Goal: Task Accomplishment & Management: Manage account settings

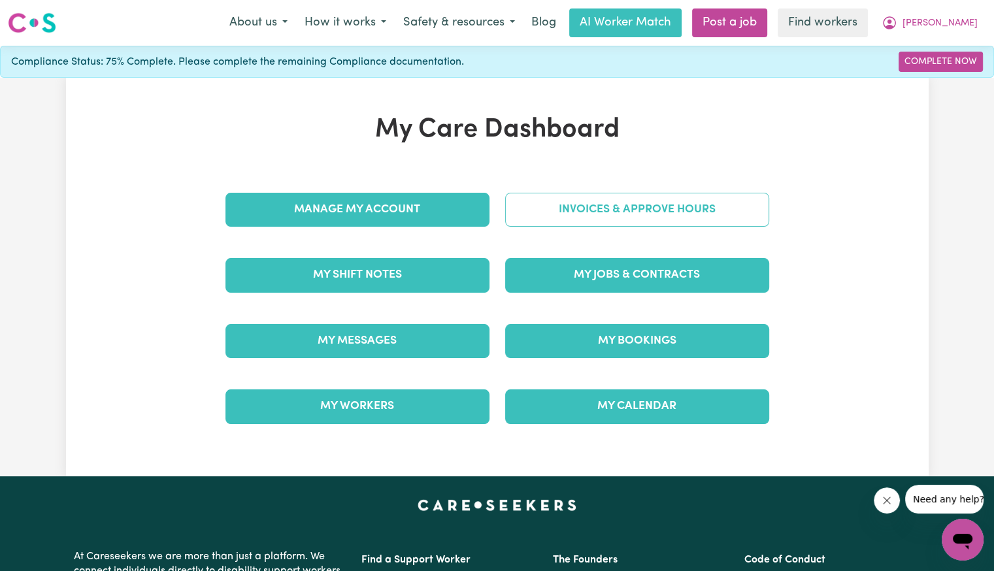
click at [583, 225] on link "Invoices & Approve Hours" at bounding box center [637, 210] width 264 height 34
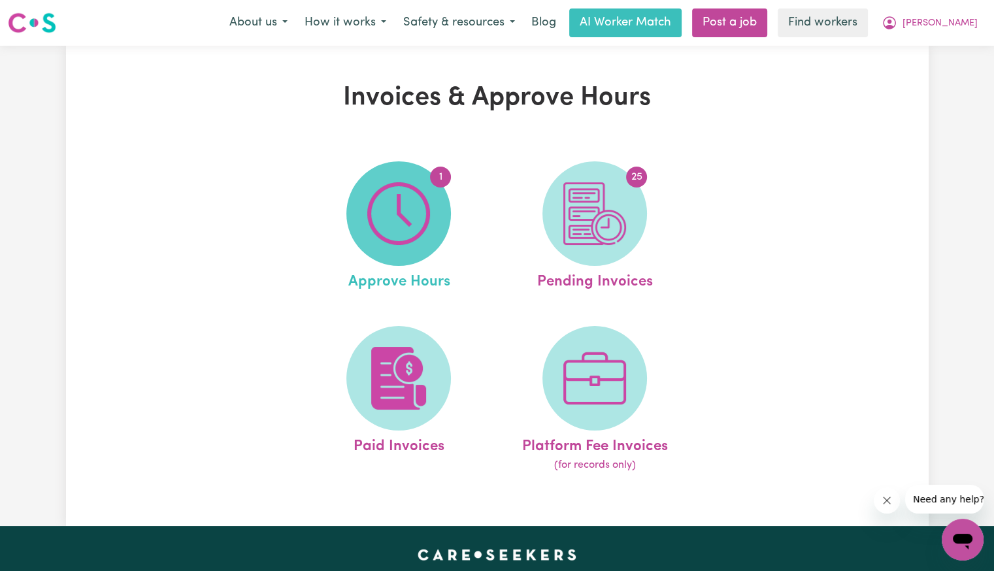
click at [402, 204] on img at bounding box center [398, 213] width 63 height 63
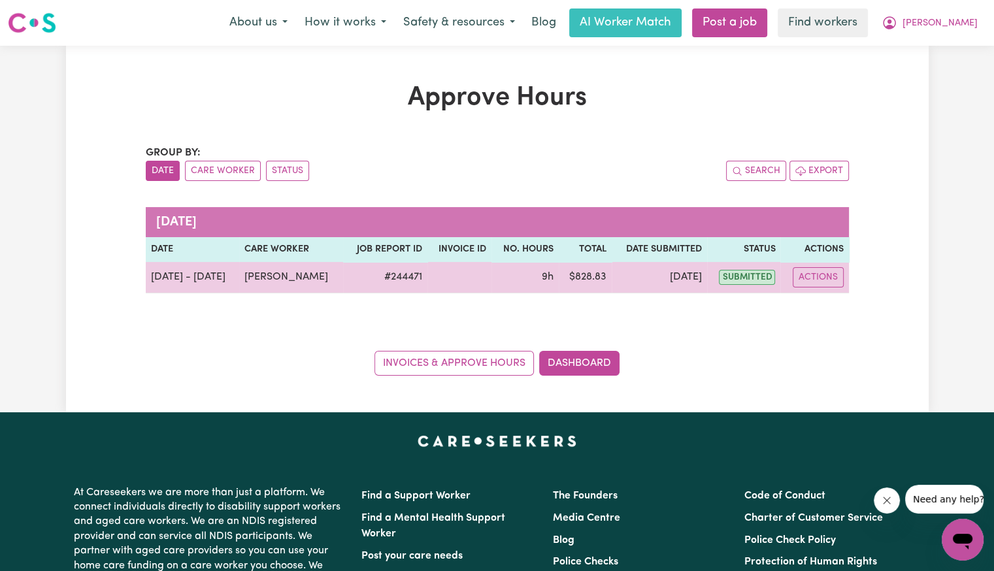
click at [804, 287] on td "Actions" at bounding box center [814, 277] width 68 height 31
click at [813, 286] on button "Actions" at bounding box center [817, 277] width 51 height 20
click at [813, 306] on icon "View job report 244471" at bounding box center [811, 307] width 10 height 10
select select "pm"
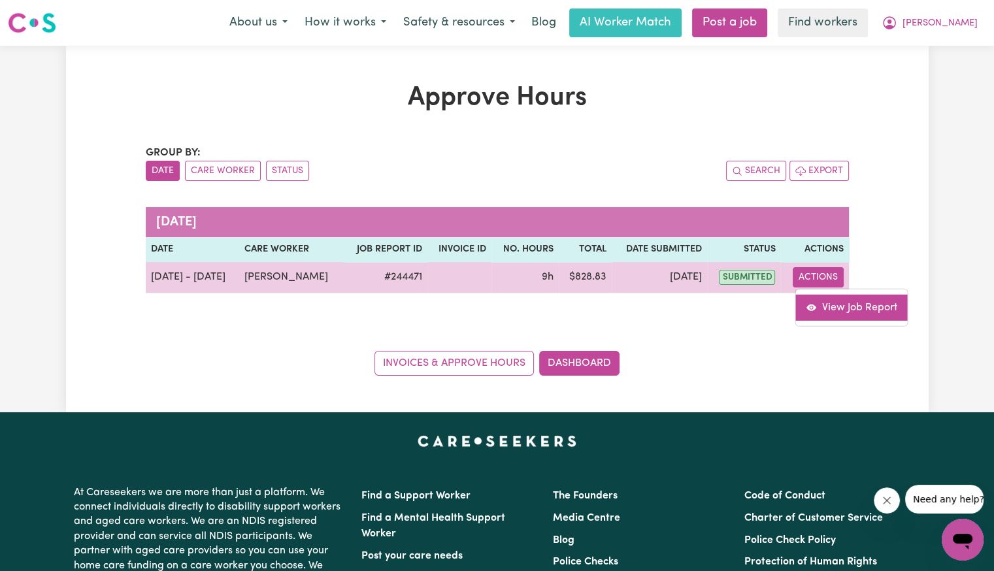
select select "pm"
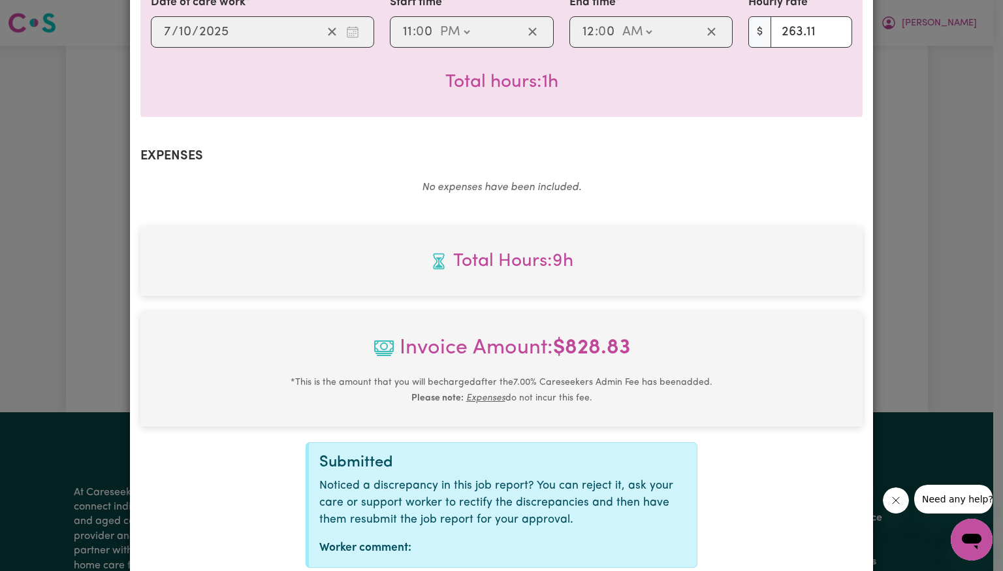
scroll to position [755, 0]
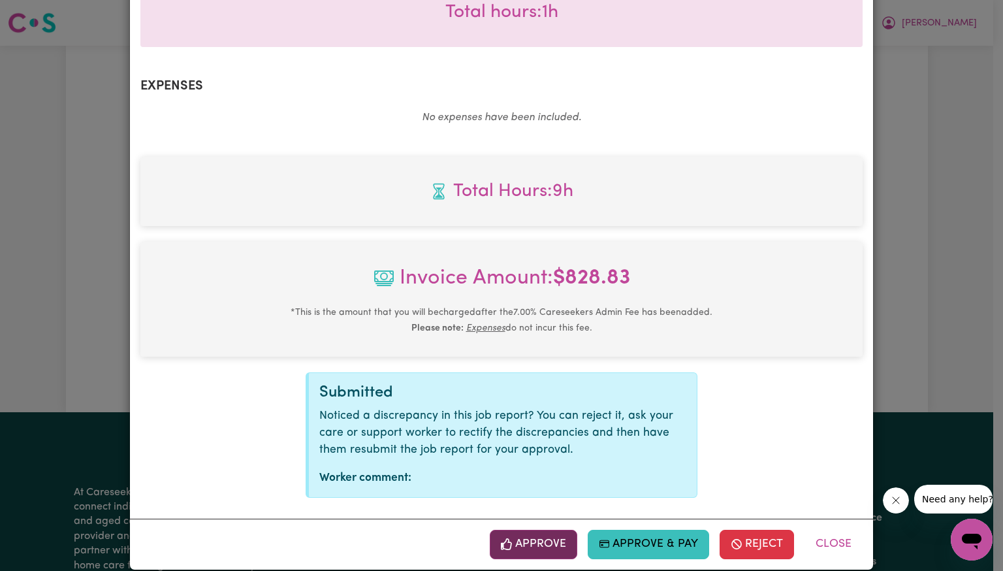
click at [507, 538] on icon "button" at bounding box center [506, 544] width 10 height 12
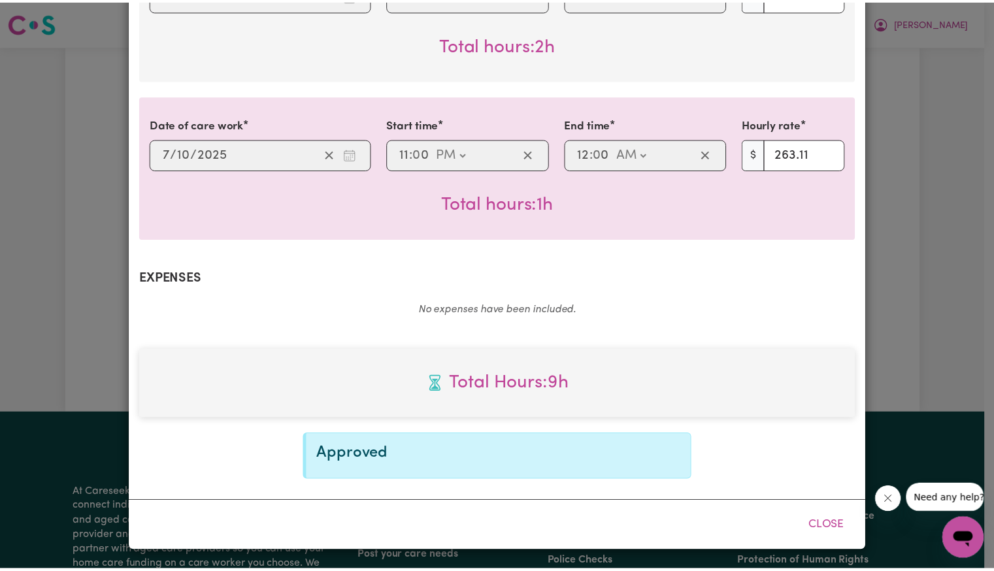
scroll to position [544, 0]
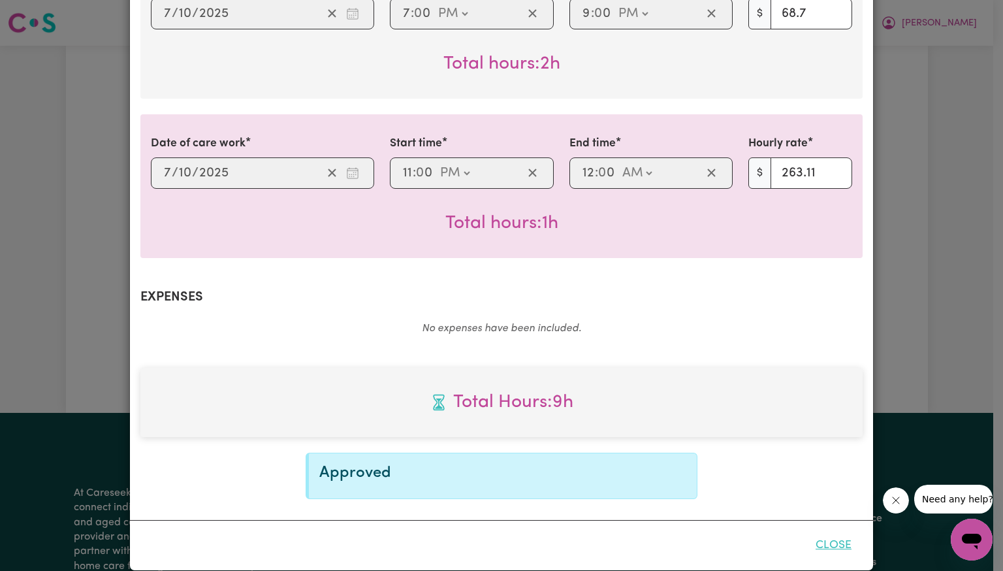
click at [812, 531] on button "Close" at bounding box center [834, 545] width 58 height 29
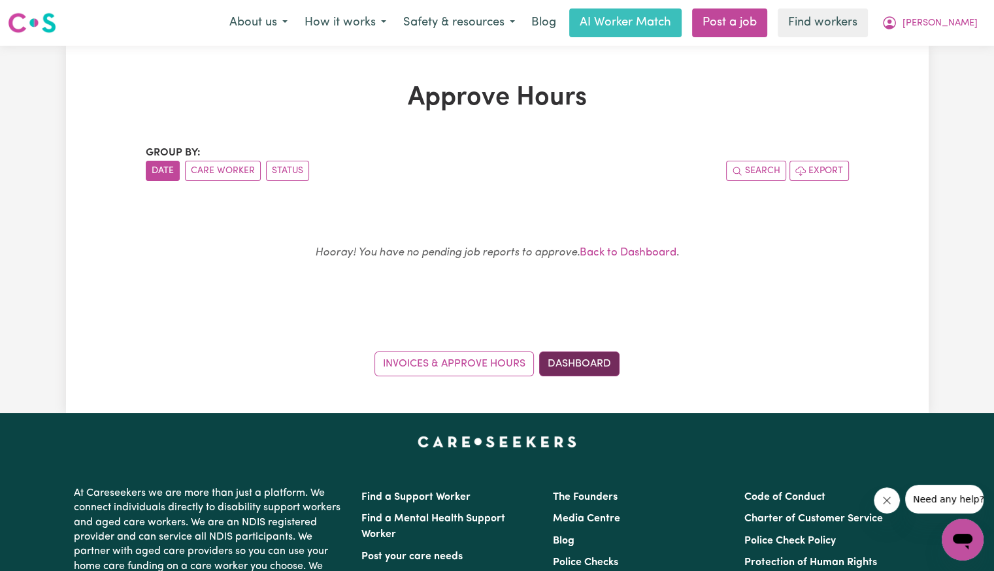
click at [604, 360] on link "Dashboard" at bounding box center [579, 363] width 80 height 25
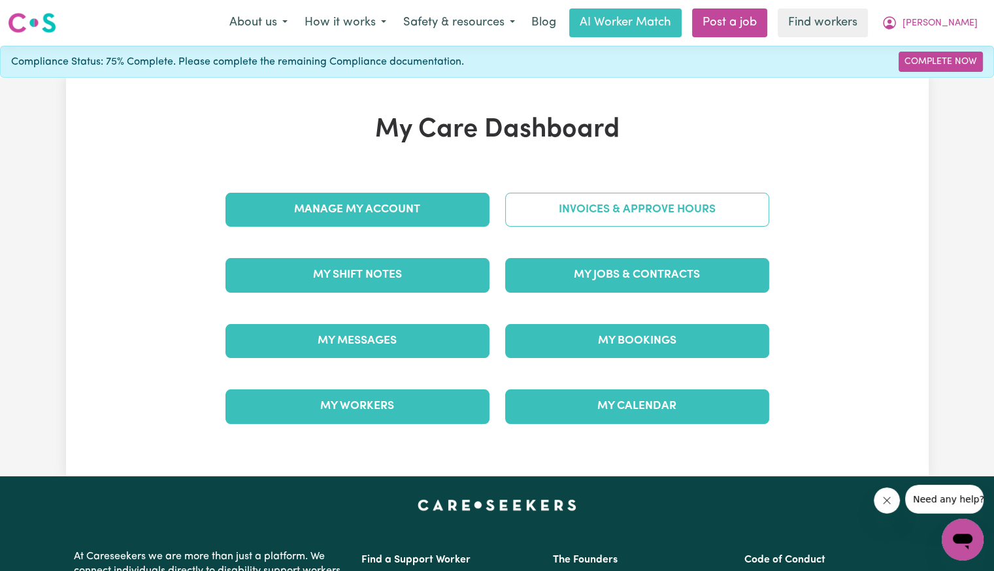
click at [643, 215] on link "Invoices & Approve Hours" at bounding box center [637, 210] width 264 height 34
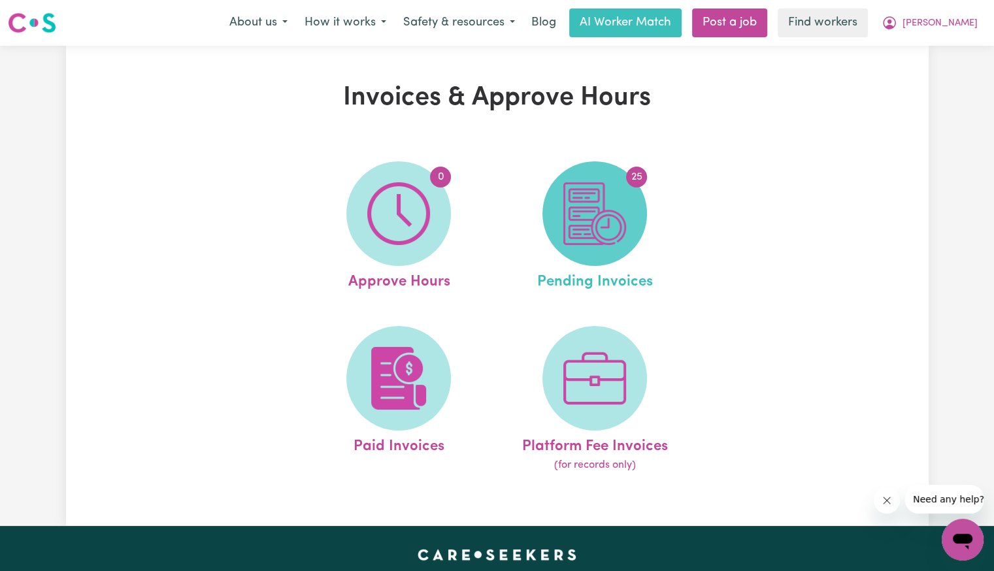
click at [636, 231] on span "25" at bounding box center [594, 213] width 105 height 105
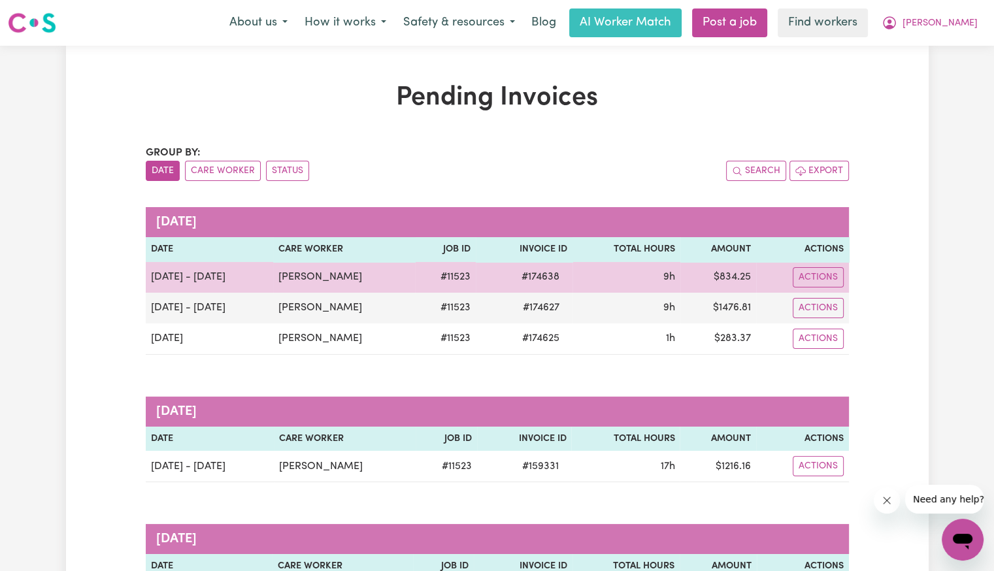
click at [536, 274] on span "# 174638" at bounding box center [540, 277] width 54 height 16
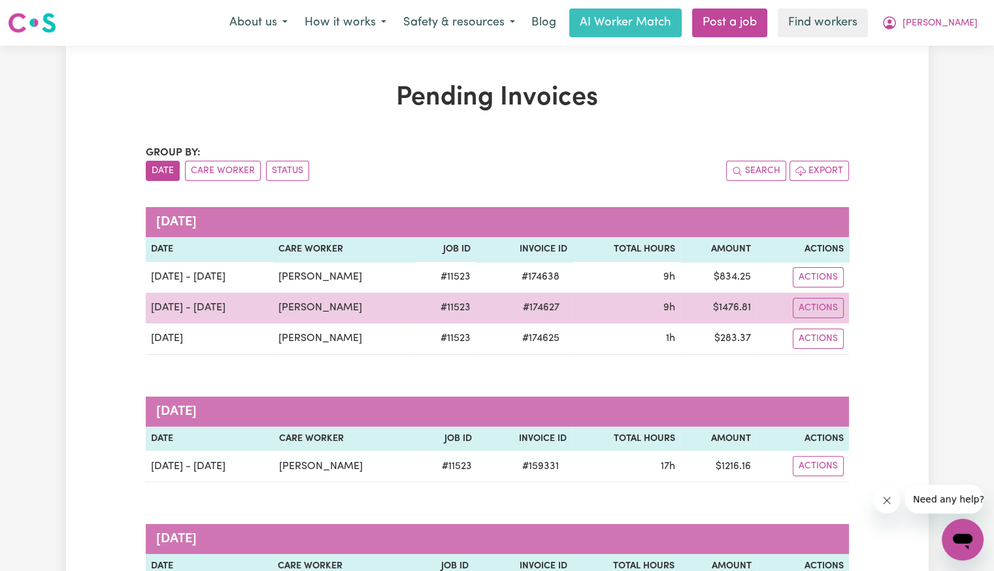
click at [532, 311] on span "# 174627" at bounding box center [541, 308] width 52 height 16
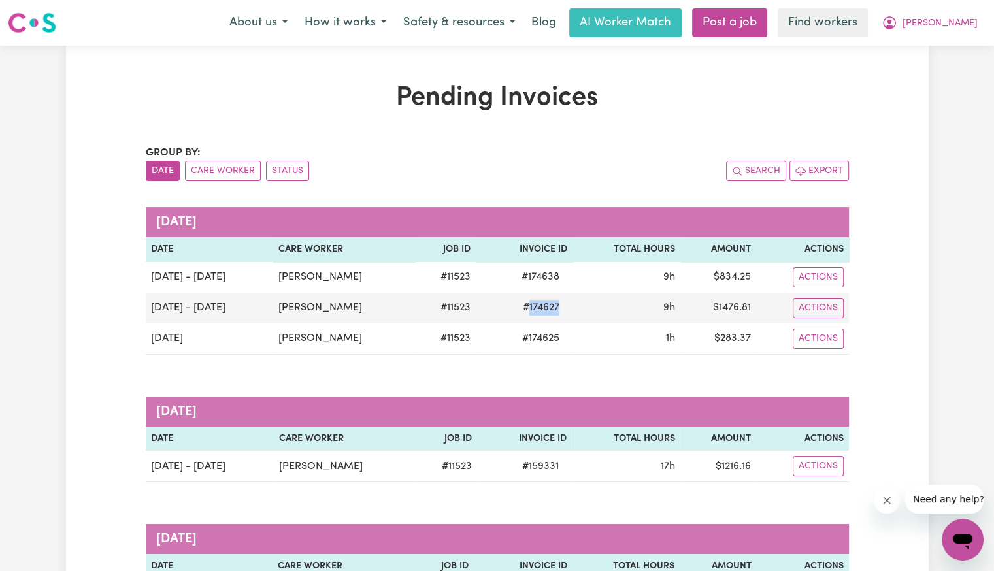
copy span "174627"
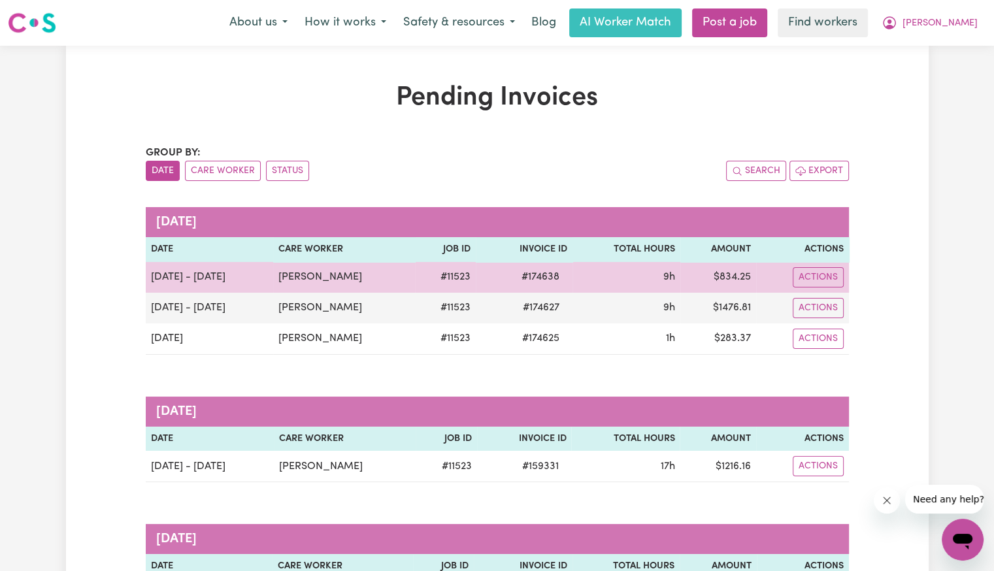
click at [521, 272] on span "# 174638" at bounding box center [540, 277] width 54 height 16
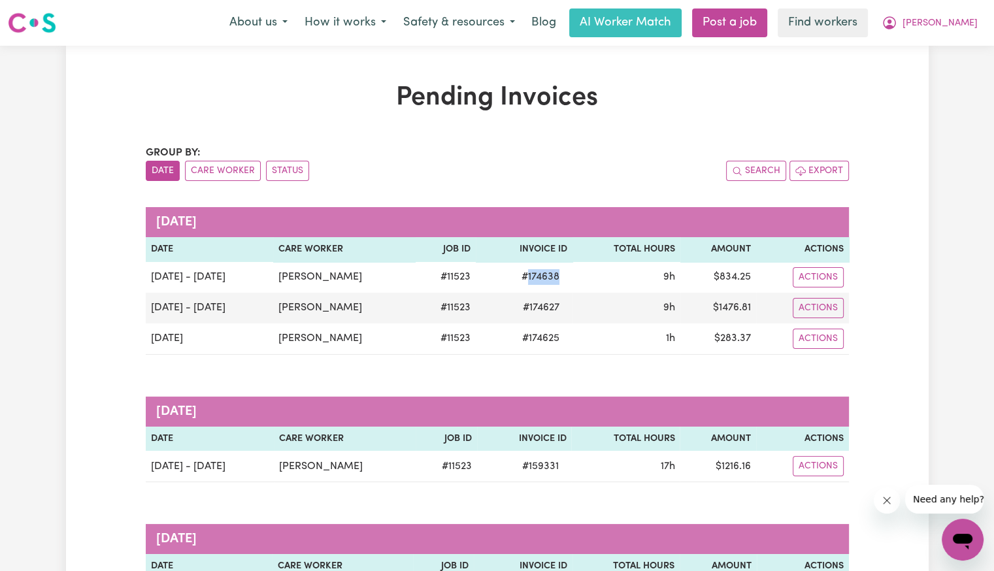
copy span "174638"
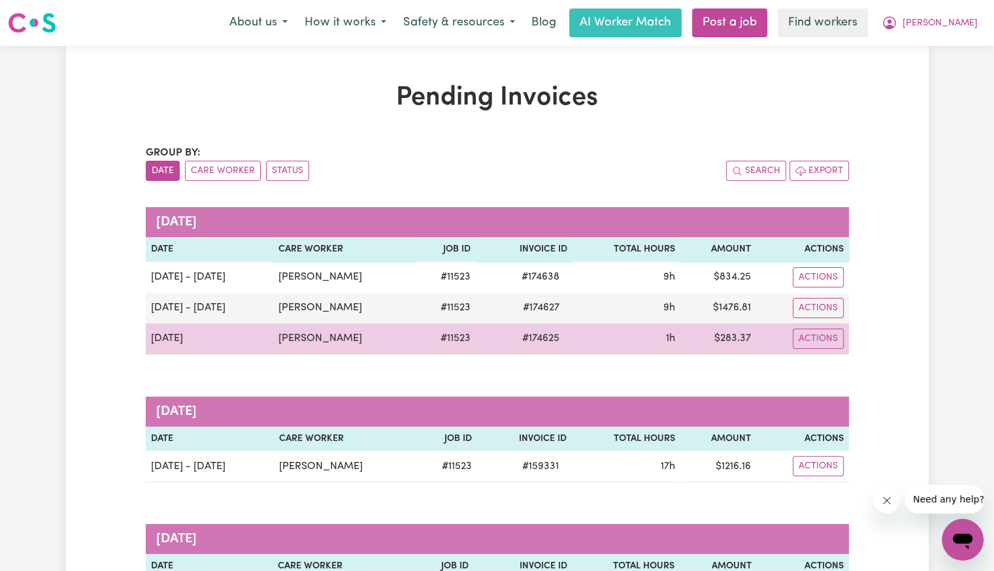
click at [535, 335] on span "# 174625" at bounding box center [540, 339] width 53 height 16
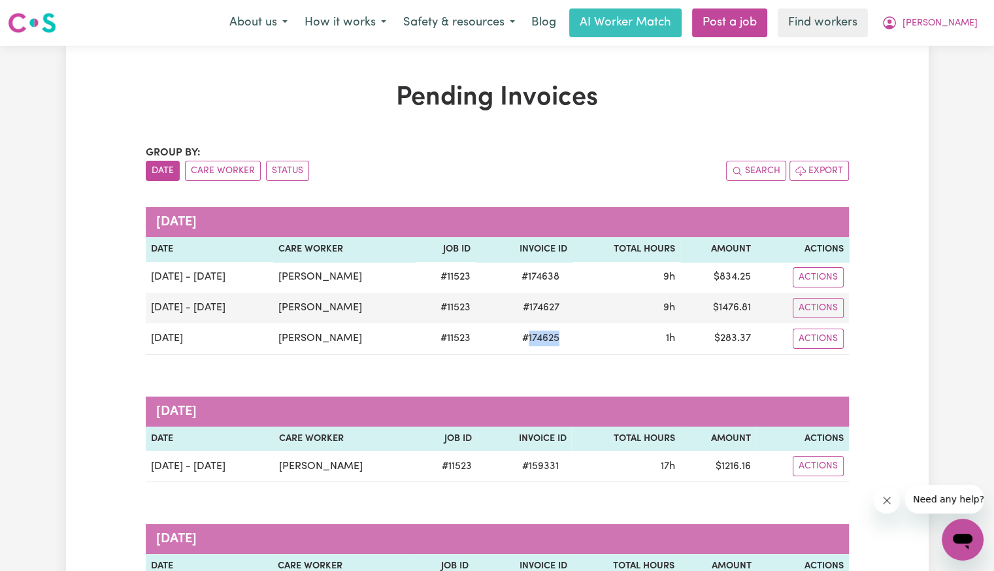
copy span "174625"
click at [965, 27] on span "[PERSON_NAME]" at bounding box center [939, 23] width 75 height 14
click at [932, 71] on link "Logout" at bounding box center [933, 75] width 103 height 25
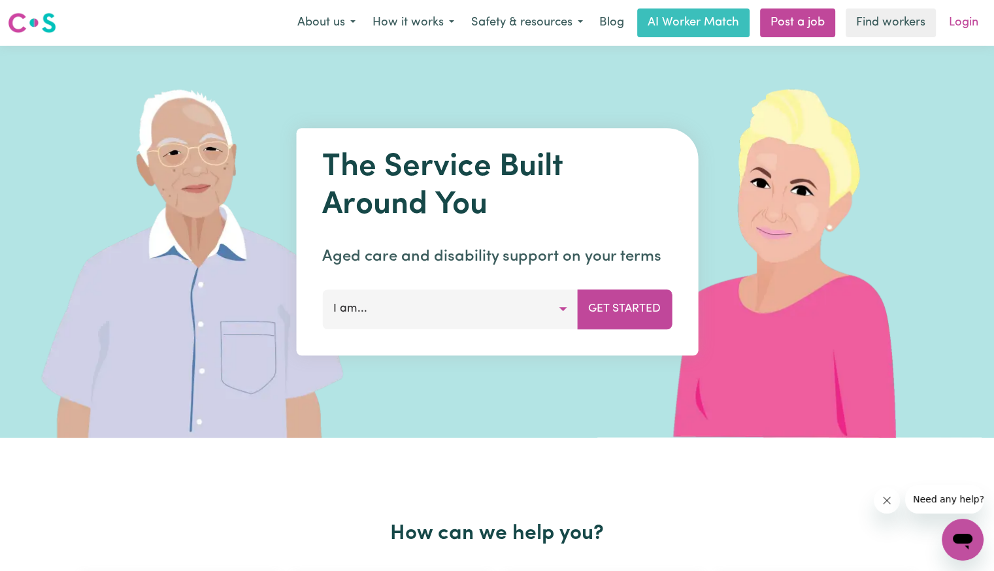
click at [977, 27] on link "Login" at bounding box center [963, 22] width 45 height 29
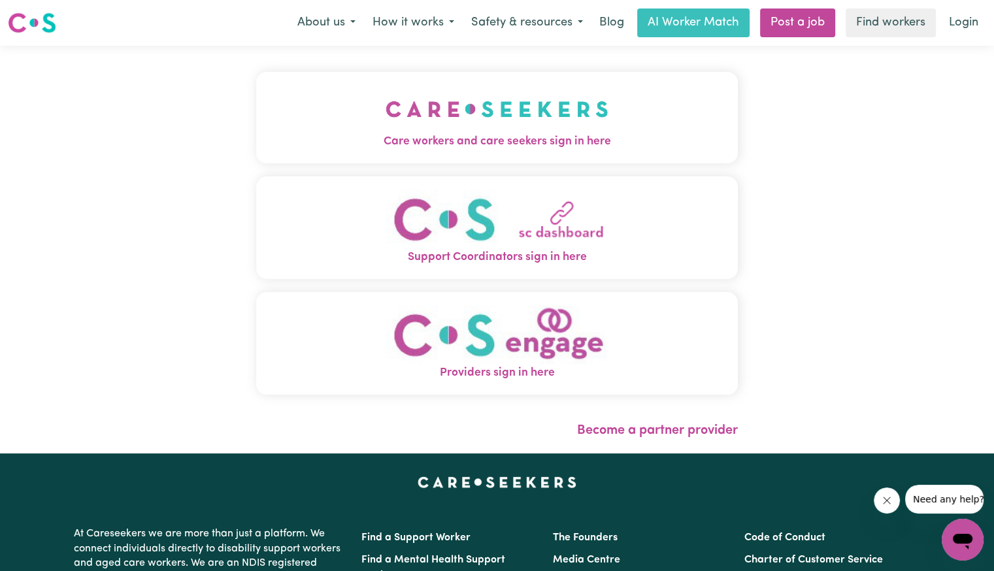
click at [339, 146] on span "Care workers and care seekers sign in here" at bounding box center [496, 141] width 481 height 17
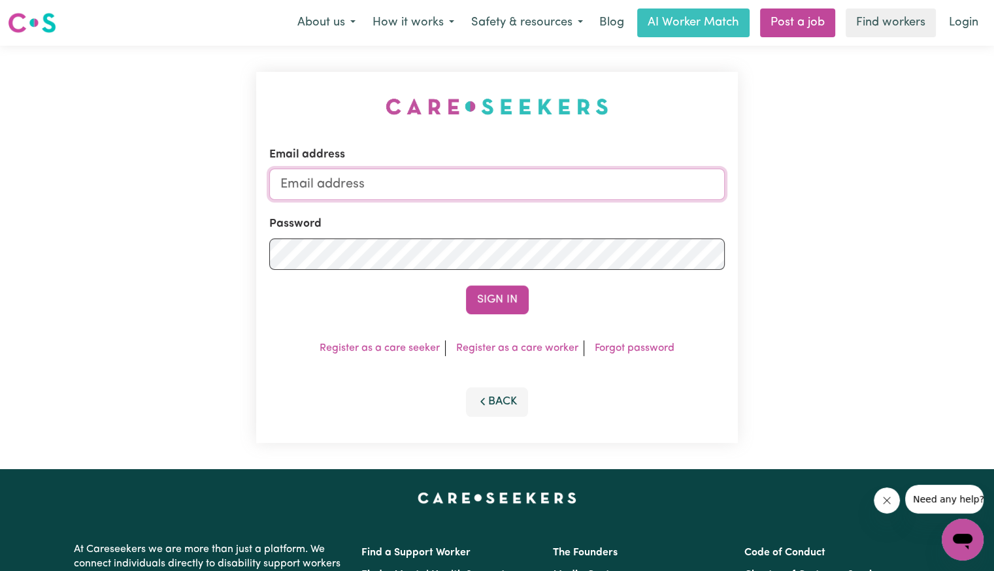
drag, startPoint x: 468, startPoint y: 178, endPoint x: 468, endPoint y: 193, distance: 15.0
click at [468, 178] on input "Email address" at bounding box center [496, 184] width 455 height 31
type input "[EMAIL_ADDRESS][DOMAIN_NAME]"
click at [466, 285] on button "Sign In" at bounding box center [497, 299] width 63 height 29
